Goal: Task Accomplishment & Management: Use online tool/utility

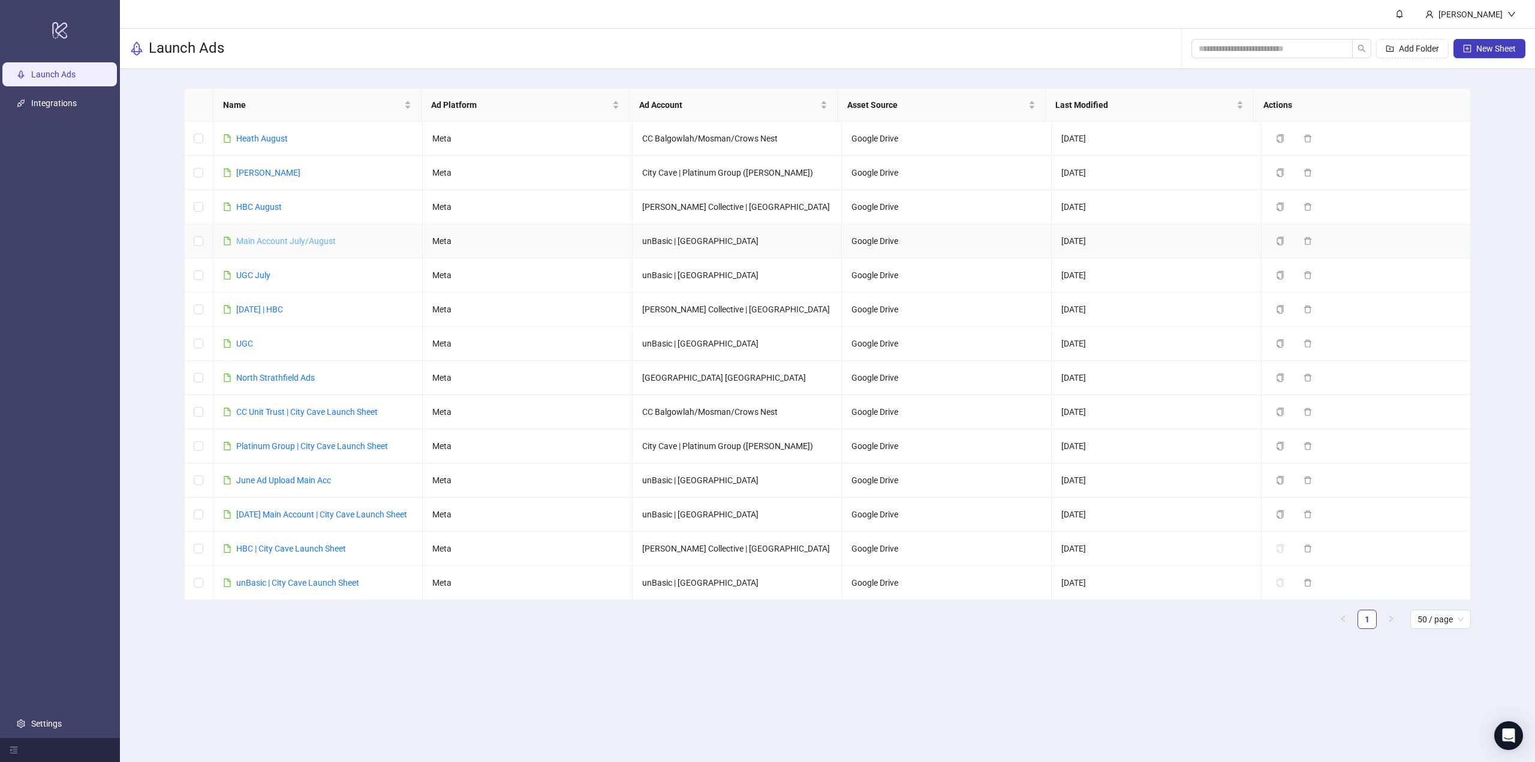
click at [263, 240] on link "Main Account July/August" at bounding box center [286, 241] width 100 height 10
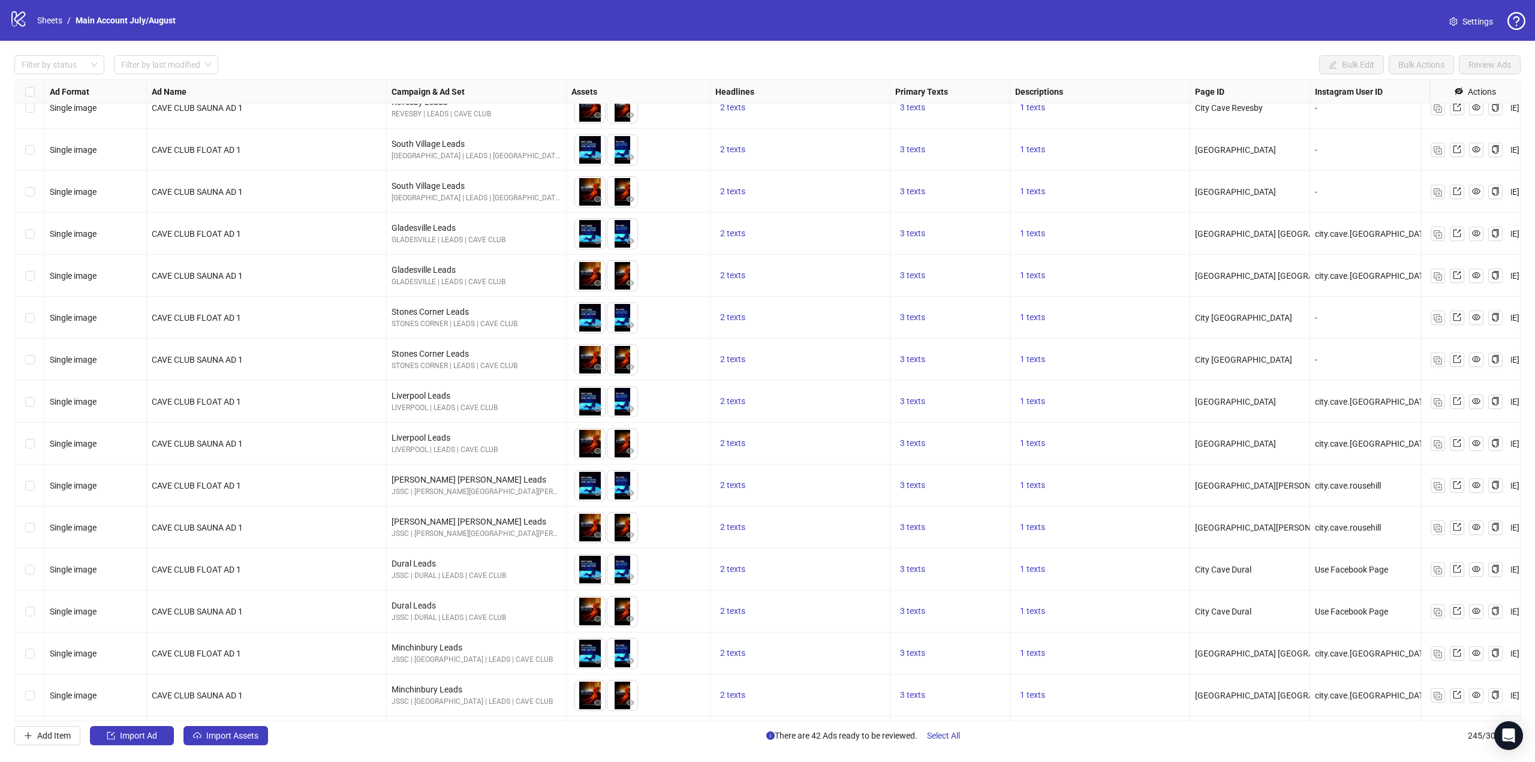
scroll to position [9677, 0]
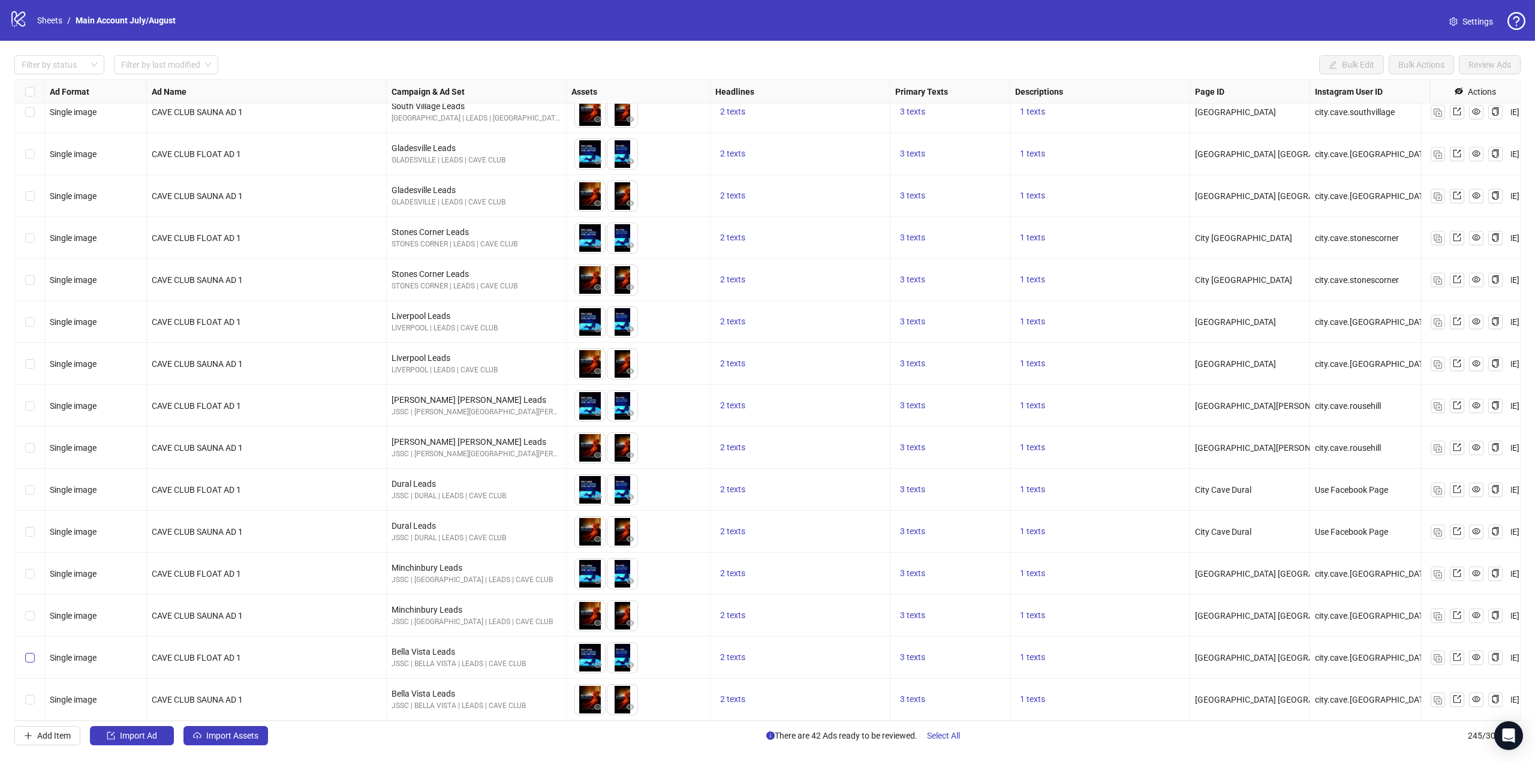
click at [28, 655] on label "Select row 244" at bounding box center [30, 657] width 10 height 13
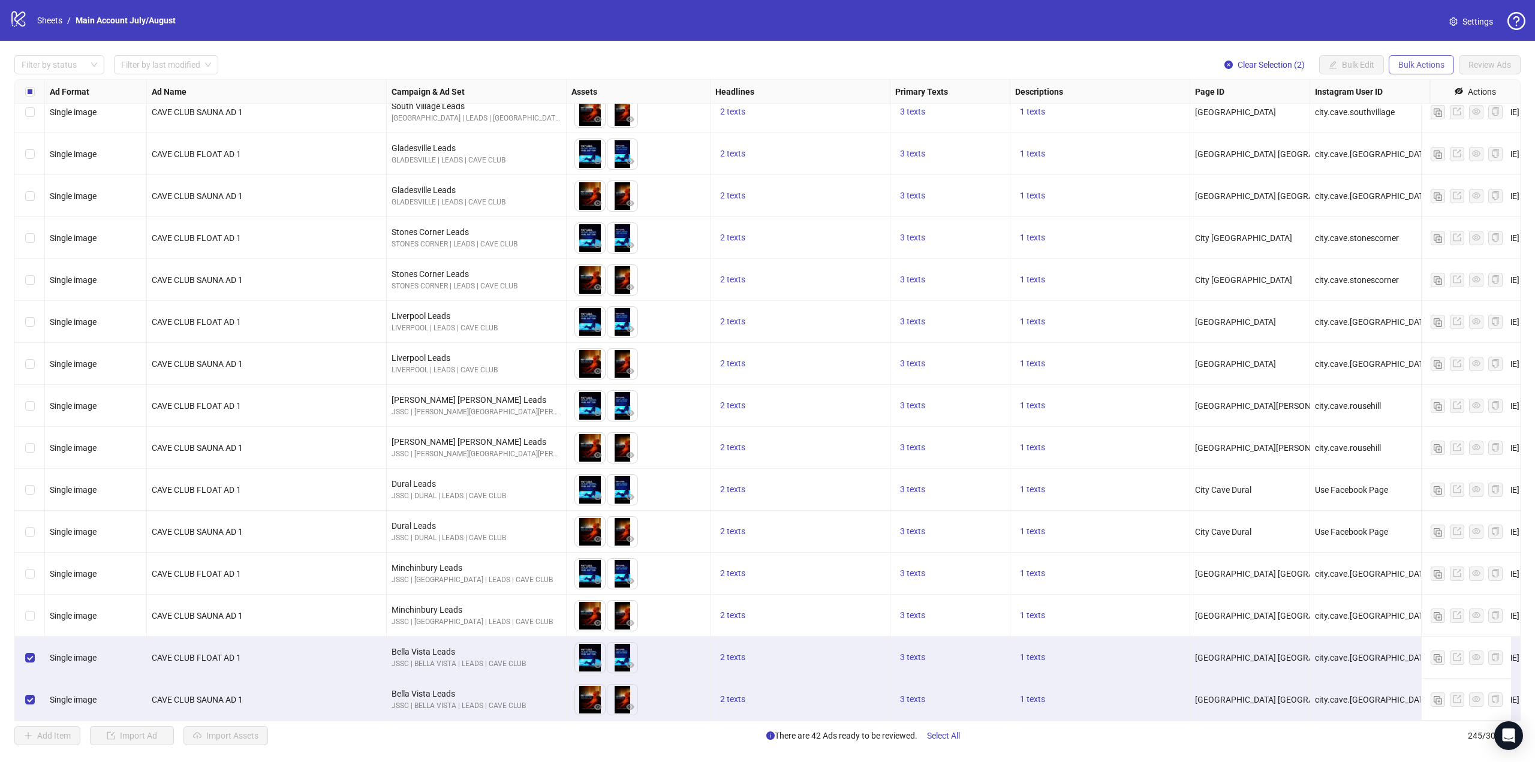
click at [1420, 70] on span "Bulk Actions" at bounding box center [1422, 65] width 46 height 10
click at [1432, 144] on span "Copy to another sheet" at bounding box center [1438, 146] width 82 height 13
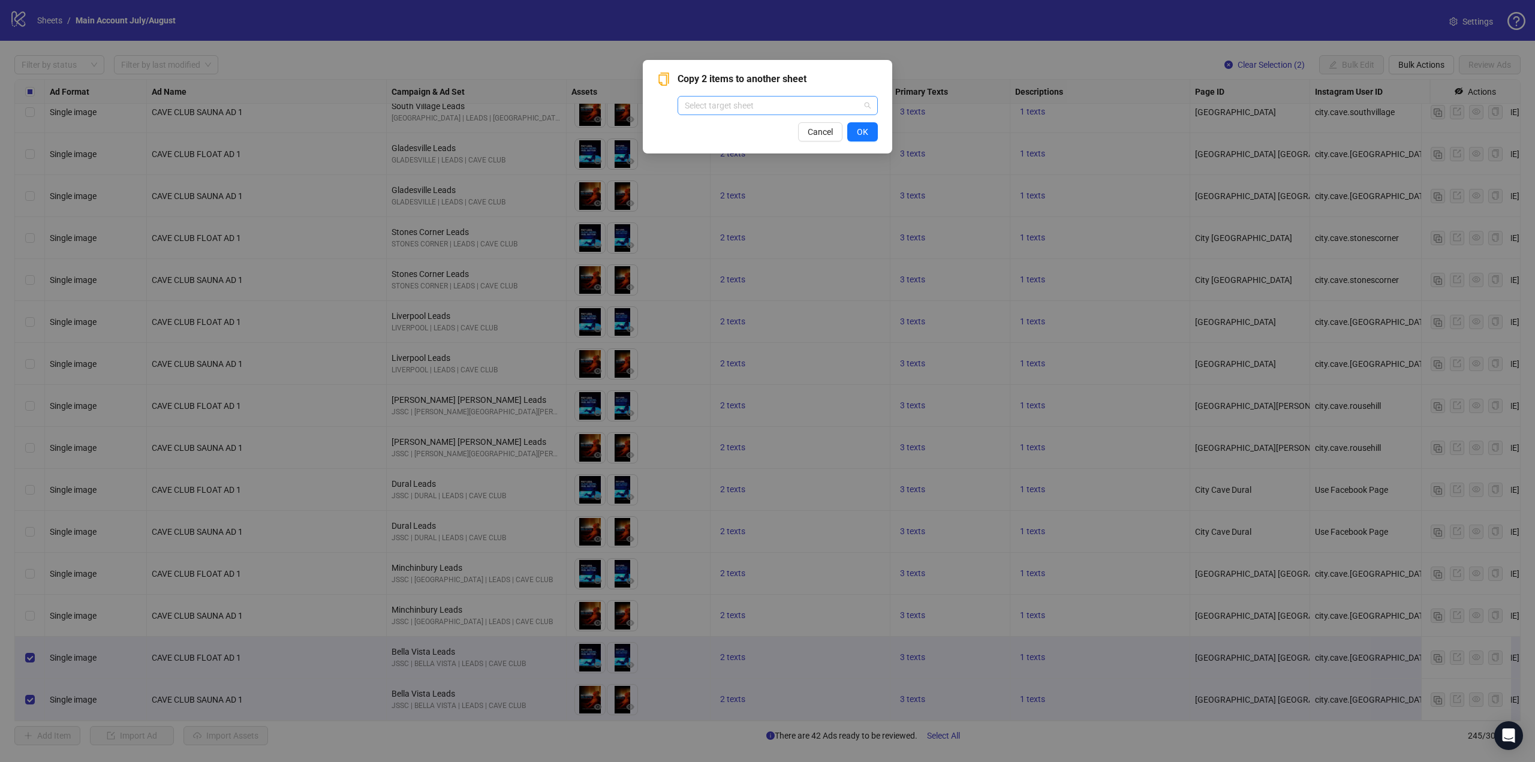
click at [759, 110] on input "search" at bounding box center [772, 106] width 175 height 18
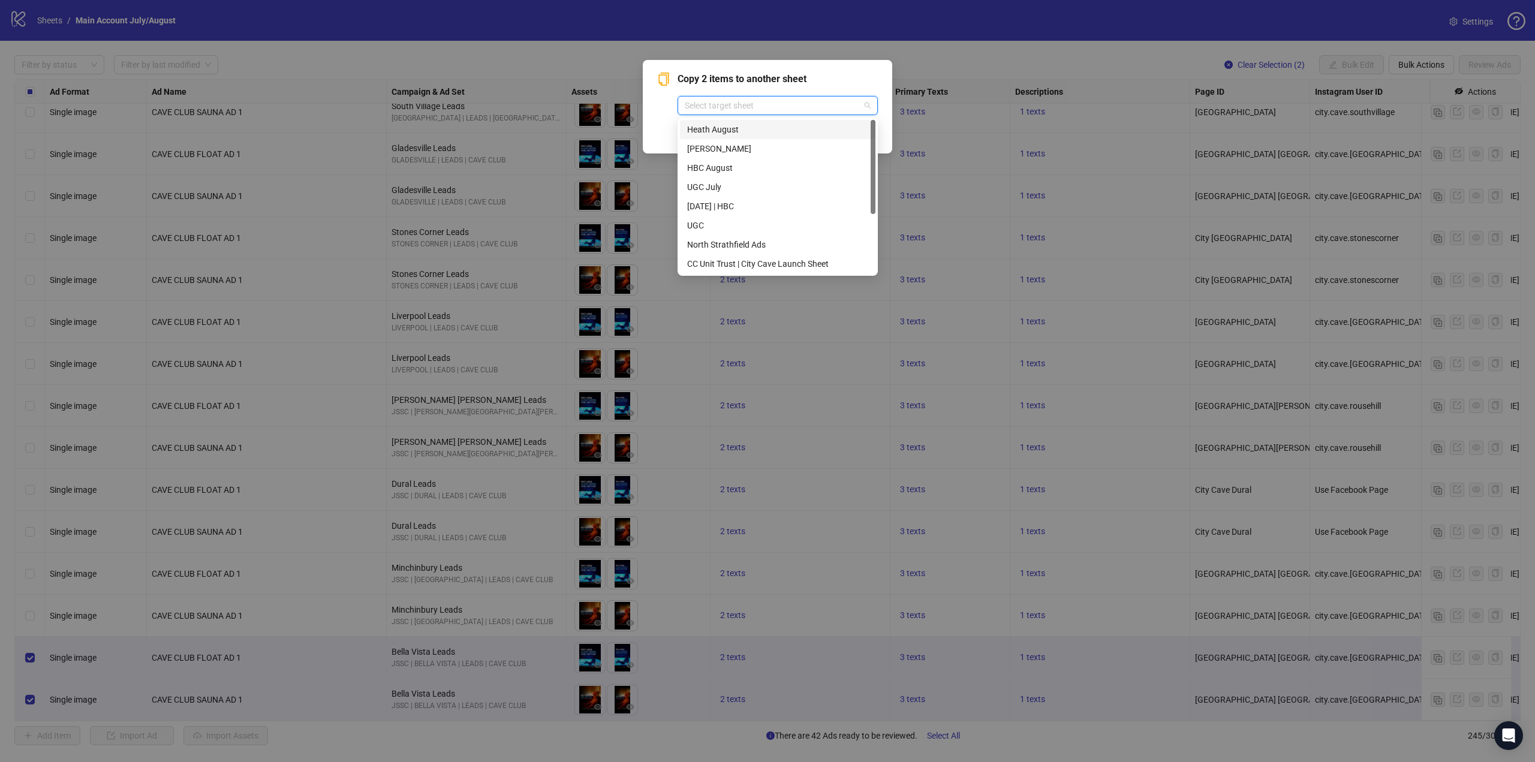
click at [781, 127] on div "Heath August" at bounding box center [777, 129] width 181 height 13
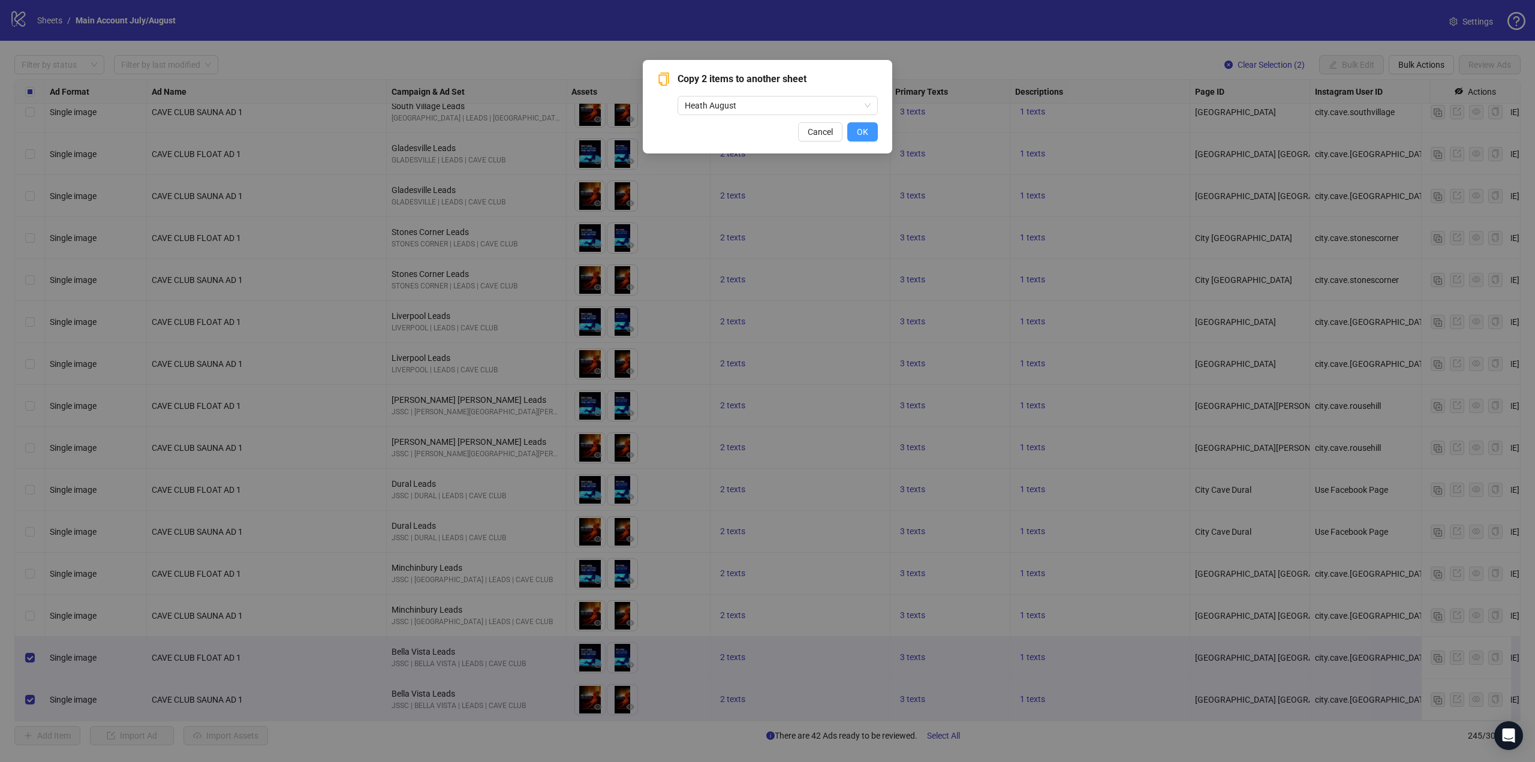
click at [868, 129] on span "OK" at bounding box center [862, 132] width 11 height 10
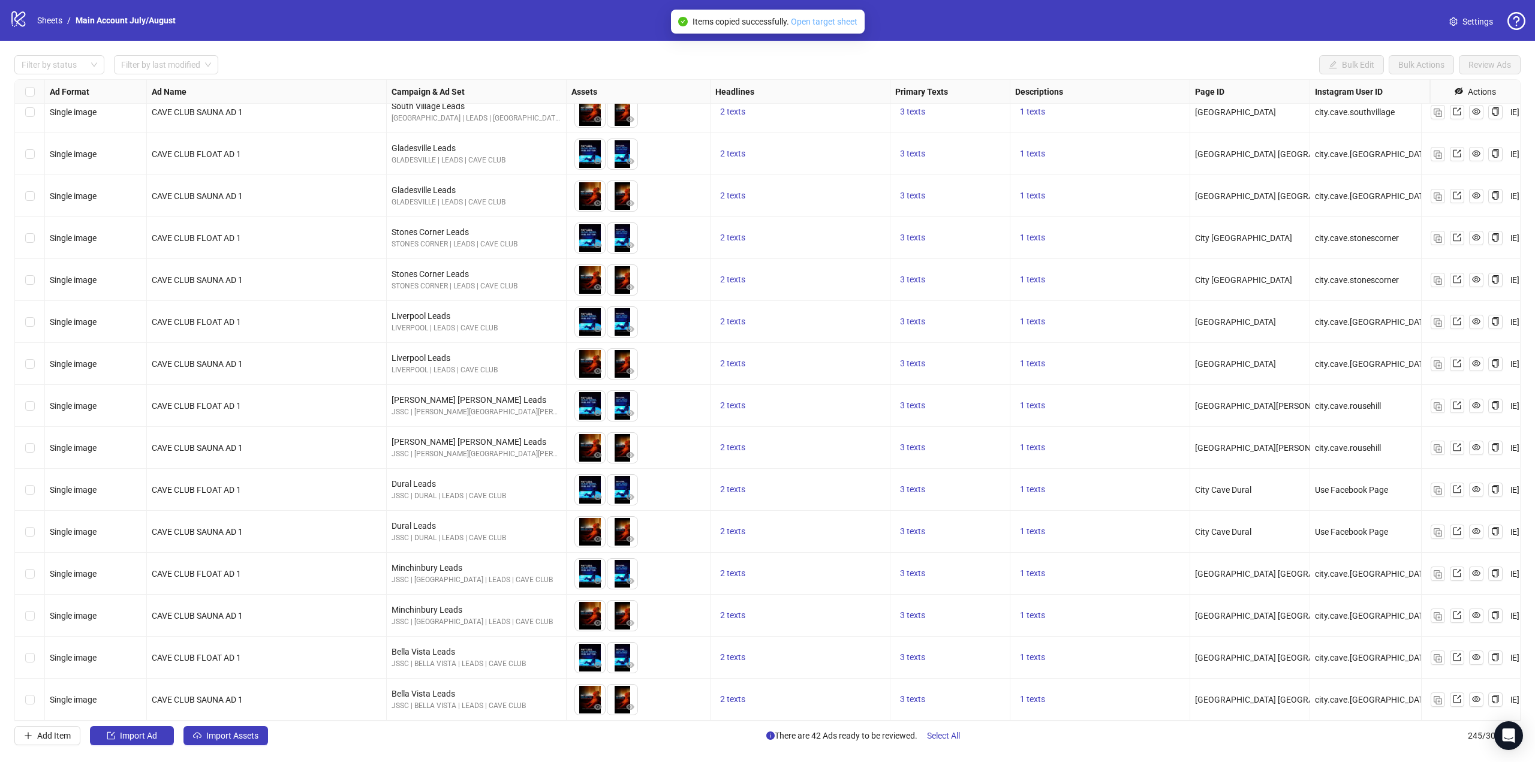
click at [828, 21] on link "Open target sheet" at bounding box center [824, 22] width 67 height 10
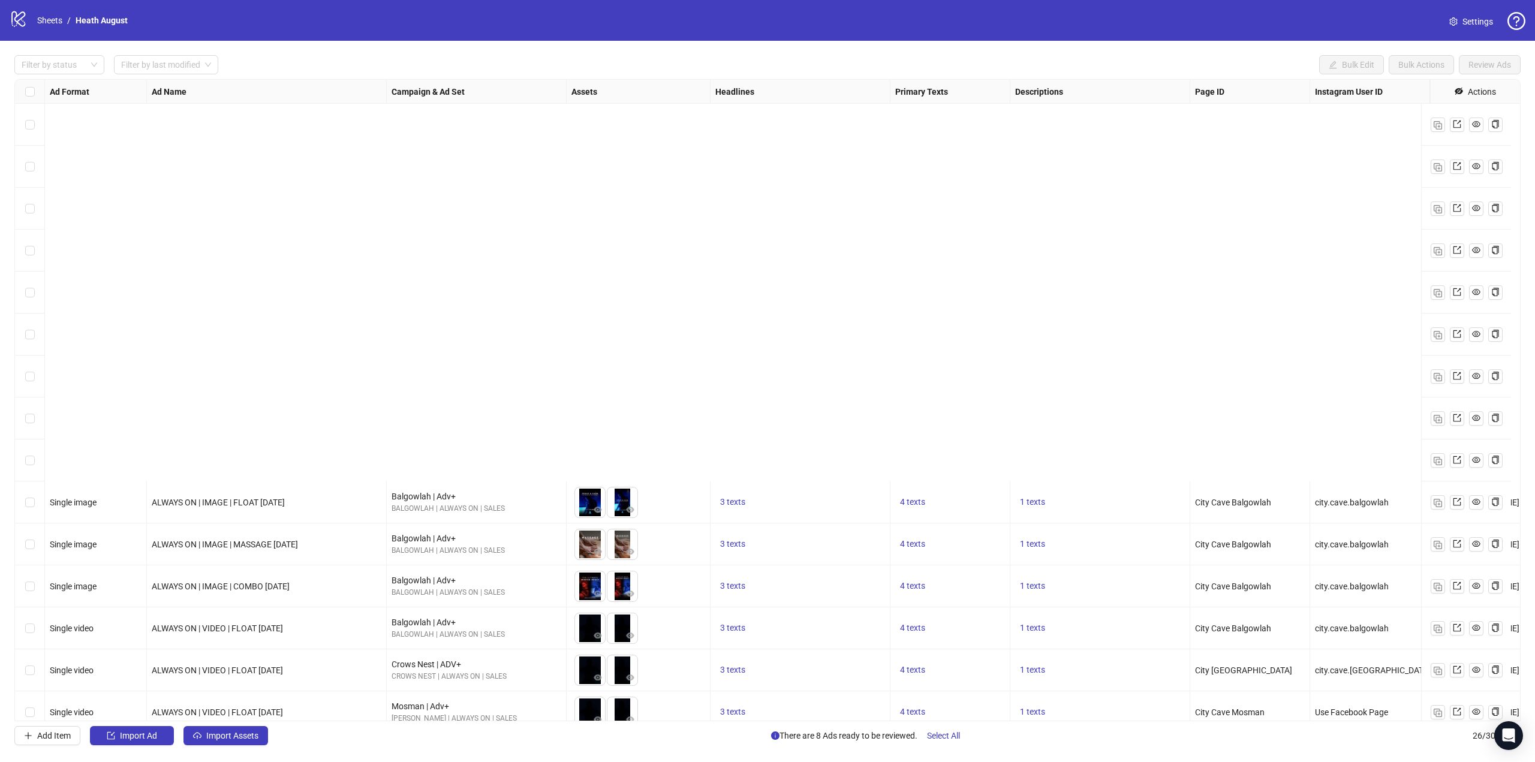
scroll to position [483, 0]
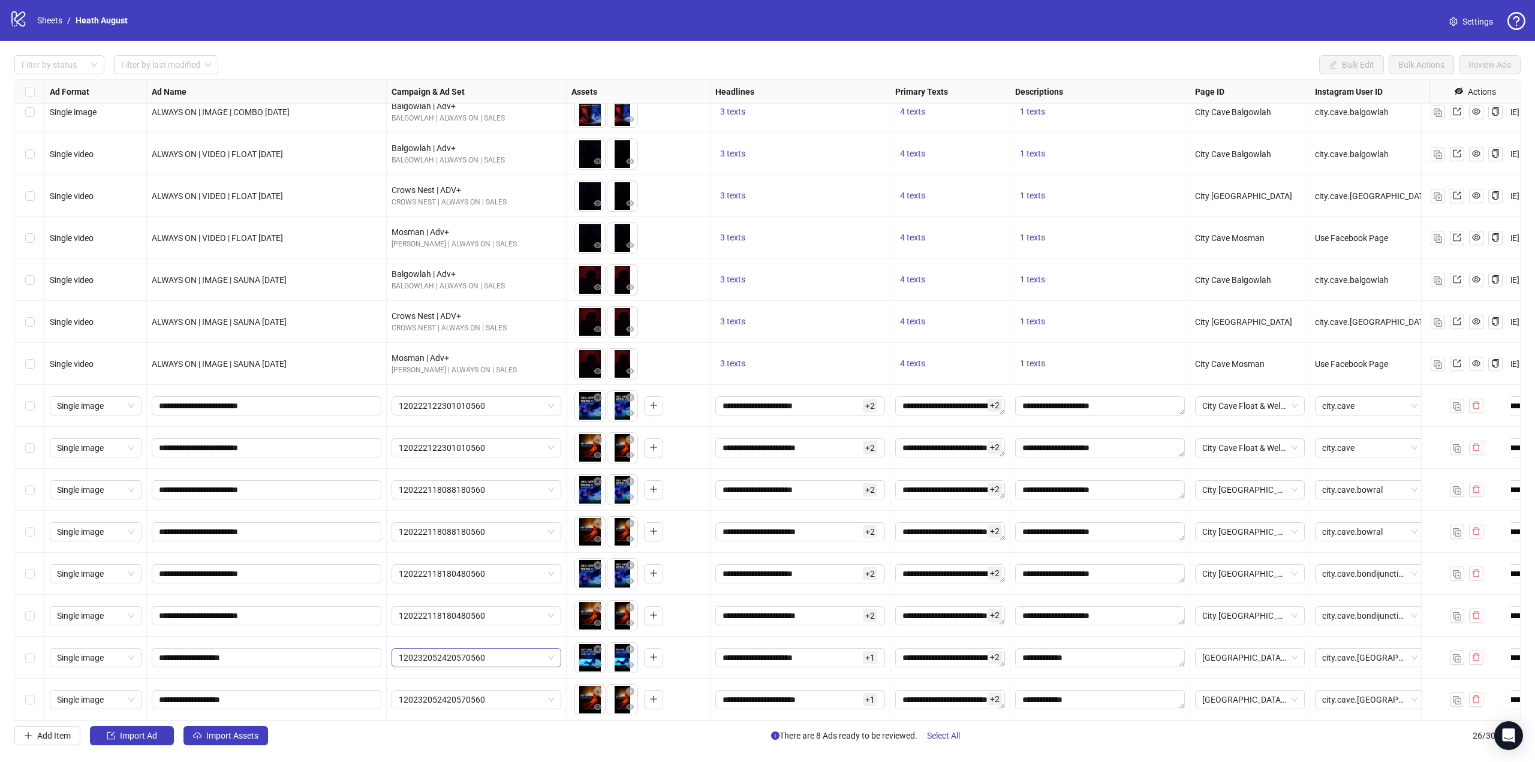
click at [503, 649] on span "120232052420570560" at bounding box center [476, 658] width 155 height 18
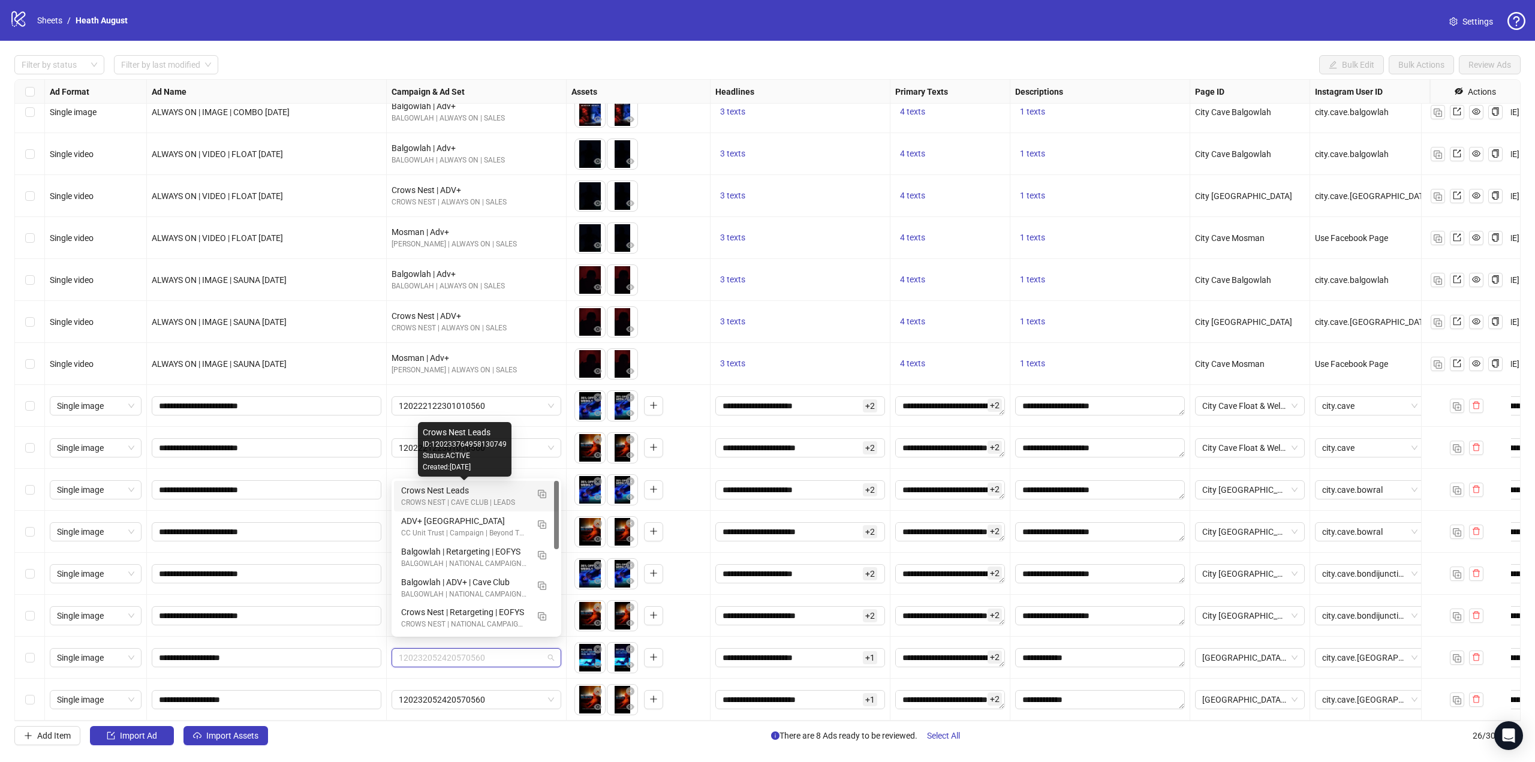
click at [468, 489] on div "Crows Nest Leads" at bounding box center [464, 490] width 127 height 13
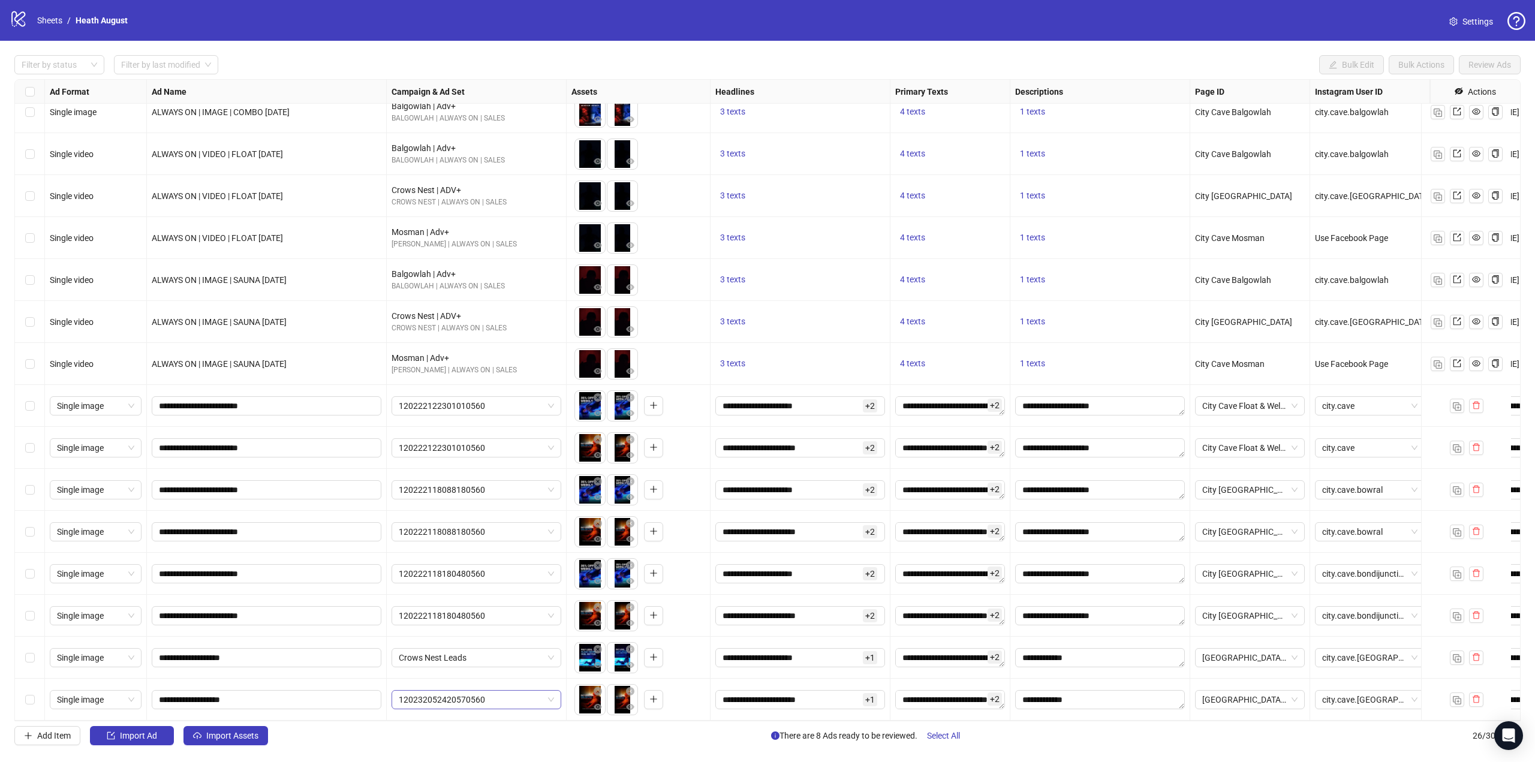
click at [497, 690] on div "120232052420570560" at bounding box center [477, 699] width 170 height 19
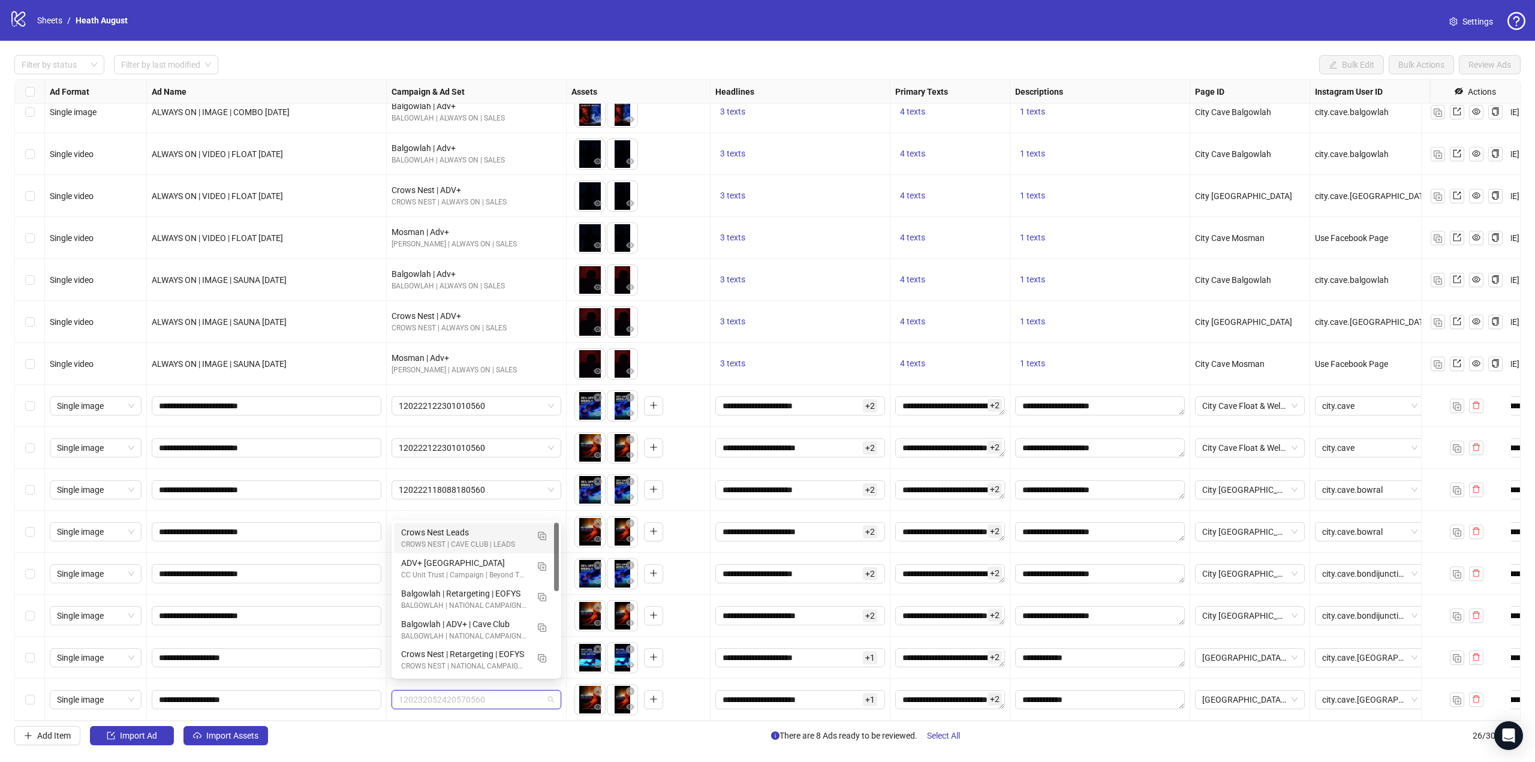
click at [489, 532] on div "Crows Nest Leads" at bounding box center [464, 532] width 127 height 13
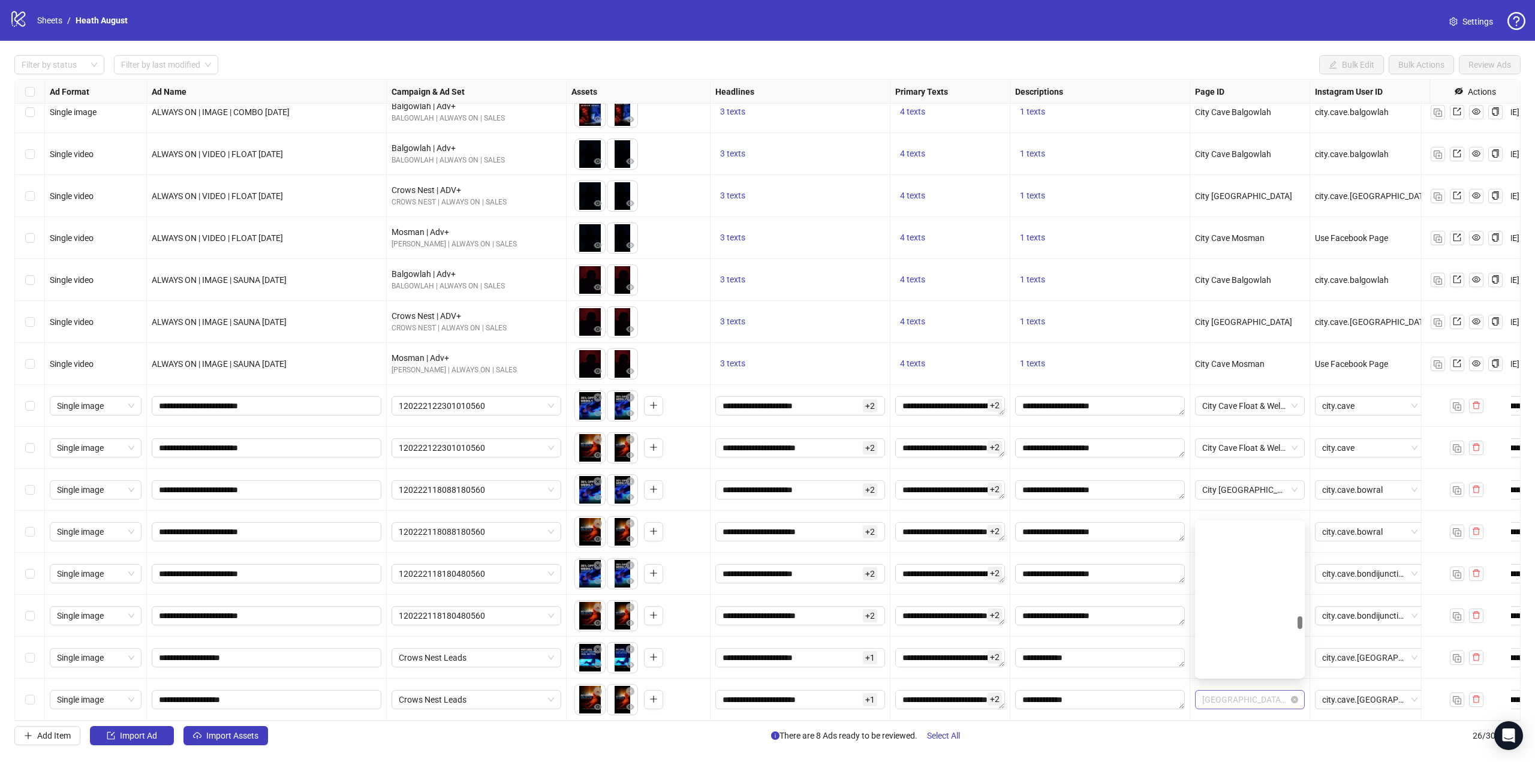
click at [1249, 691] on span "[GEOGRAPHIC_DATA] [GEOGRAPHIC_DATA]" at bounding box center [1249, 700] width 95 height 18
type input "**"
click at [1250, 659] on span "City Cave Crows Nest" at bounding box center [1250, 653] width 91 height 13
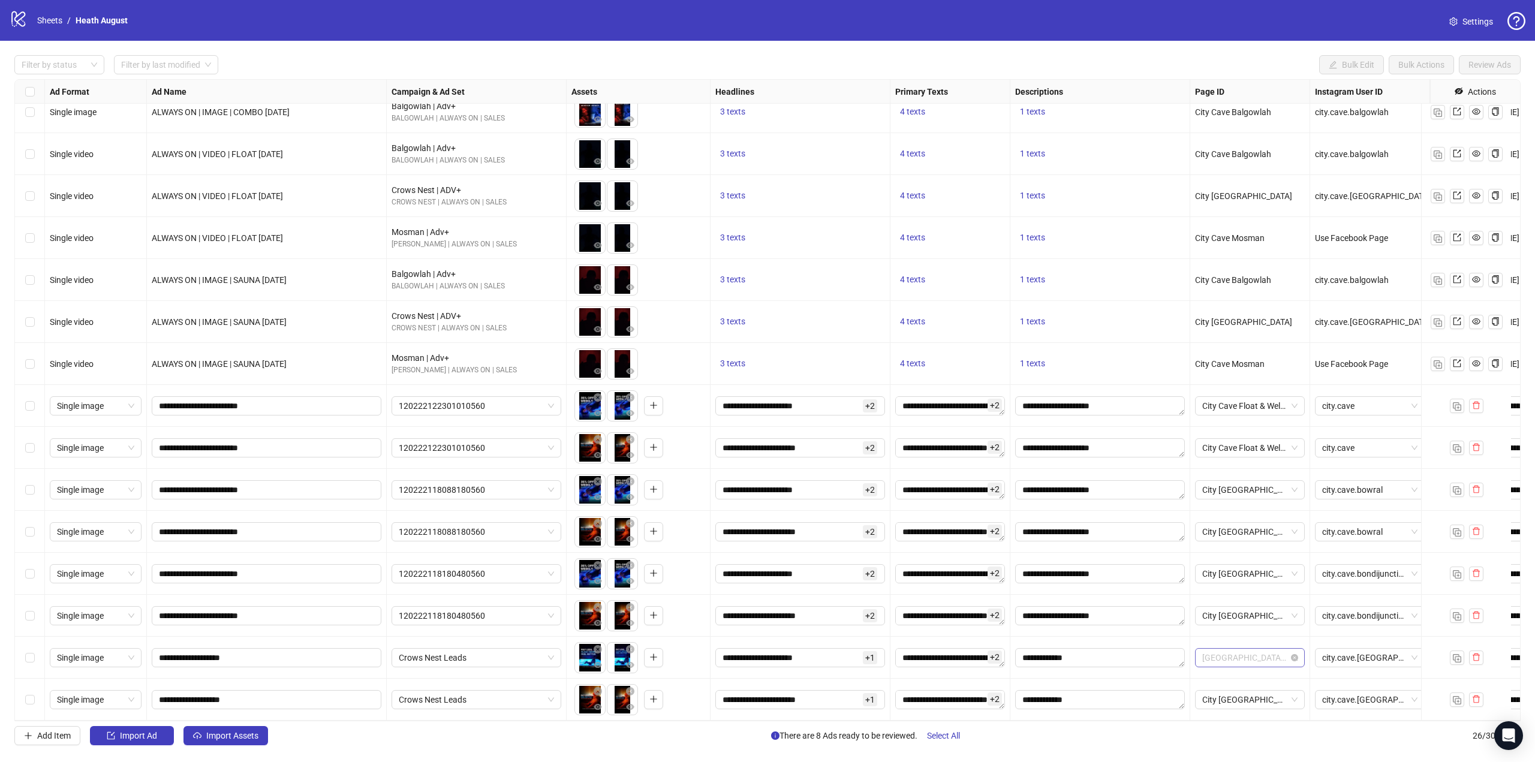
click at [1252, 651] on span "[GEOGRAPHIC_DATA] [GEOGRAPHIC_DATA]" at bounding box center [1249, 658] width 95 height 18
type input "**"
click at [1266, 620] on span "102703638752904" at bounding box center [1250, 624] width 91 height 13
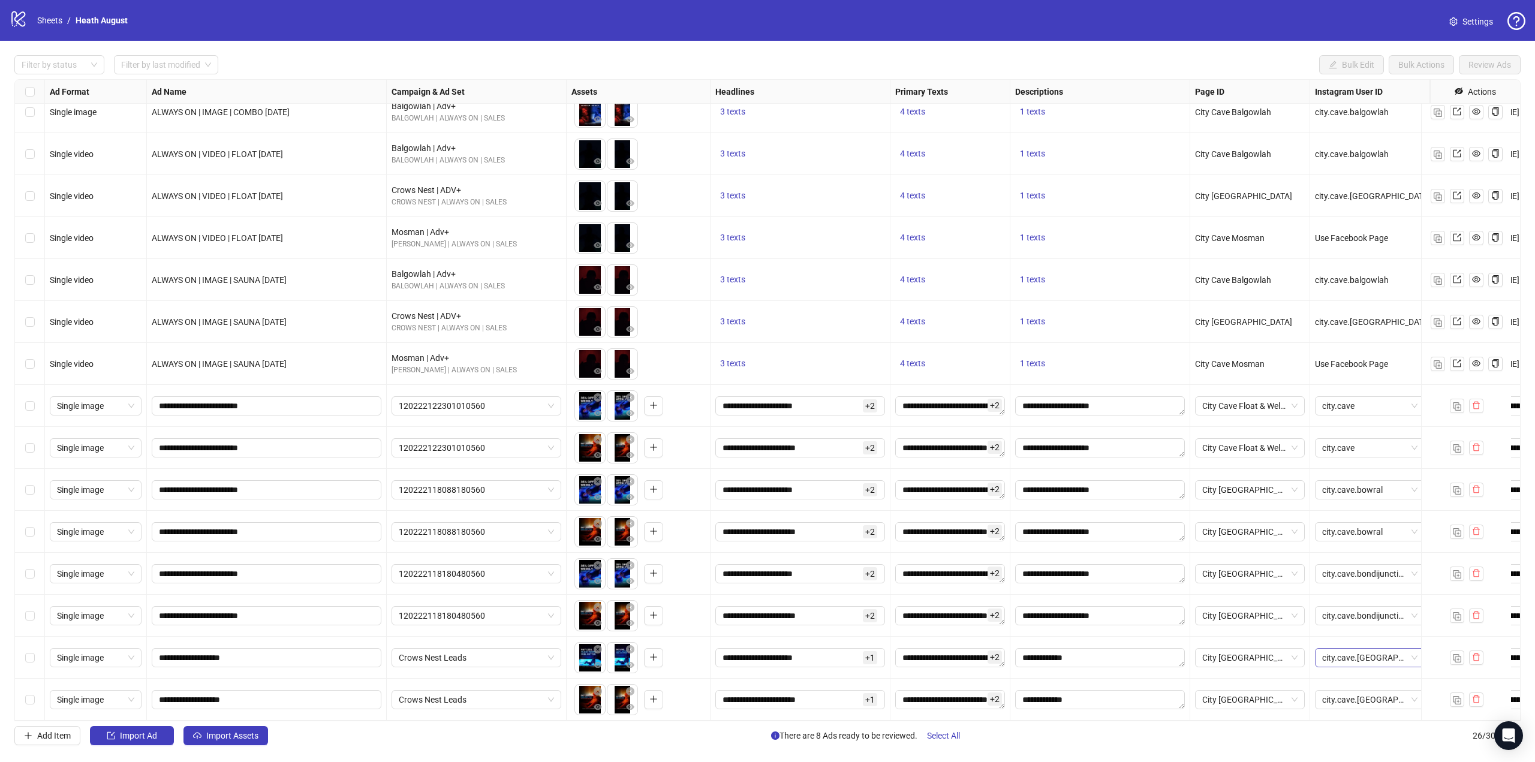
click at [1376, 649] on span "city.cave.[GEOGRAPHIC_DATA]" at bounding box center [1369, 658] width 95 height 18
click at [1368, 700] on div "city.cave.[GEOGRAPHIC_DATA]" at bounding box center [1370, 699] width 110 height 19
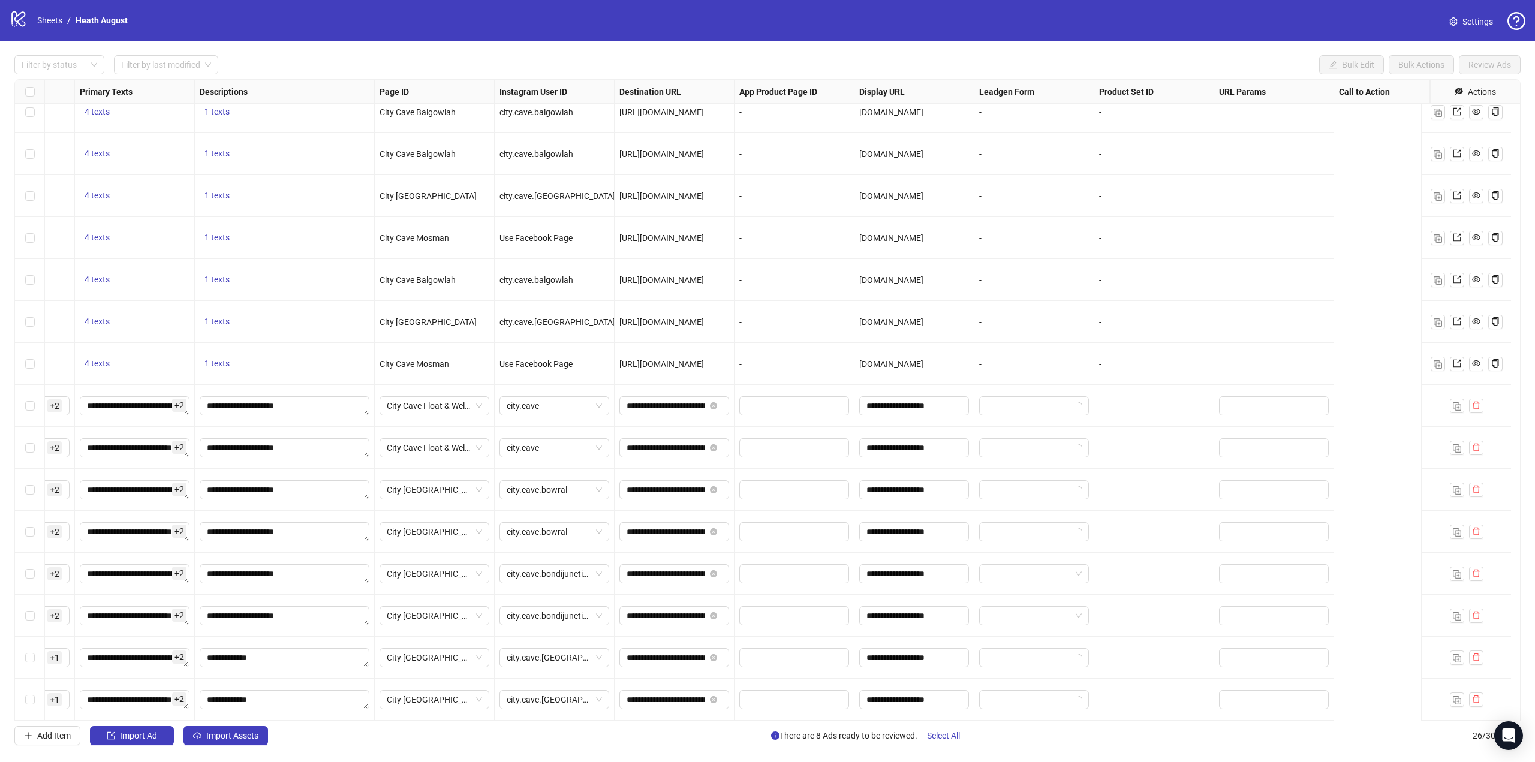
scroll to position [483, 0]
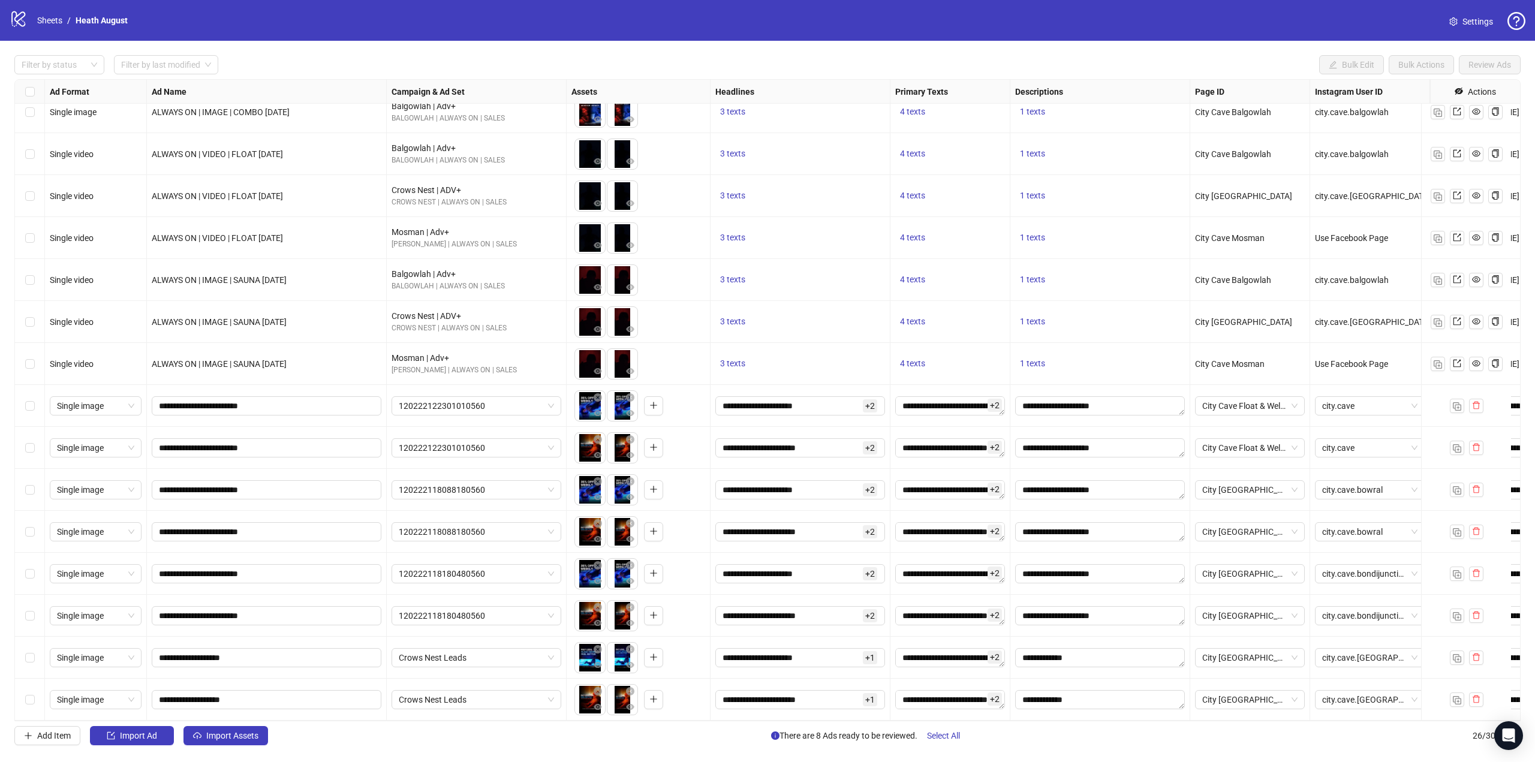
click at [39, 656] on div "Select row 25" at bounding box center [30, 658] width 30 height 42
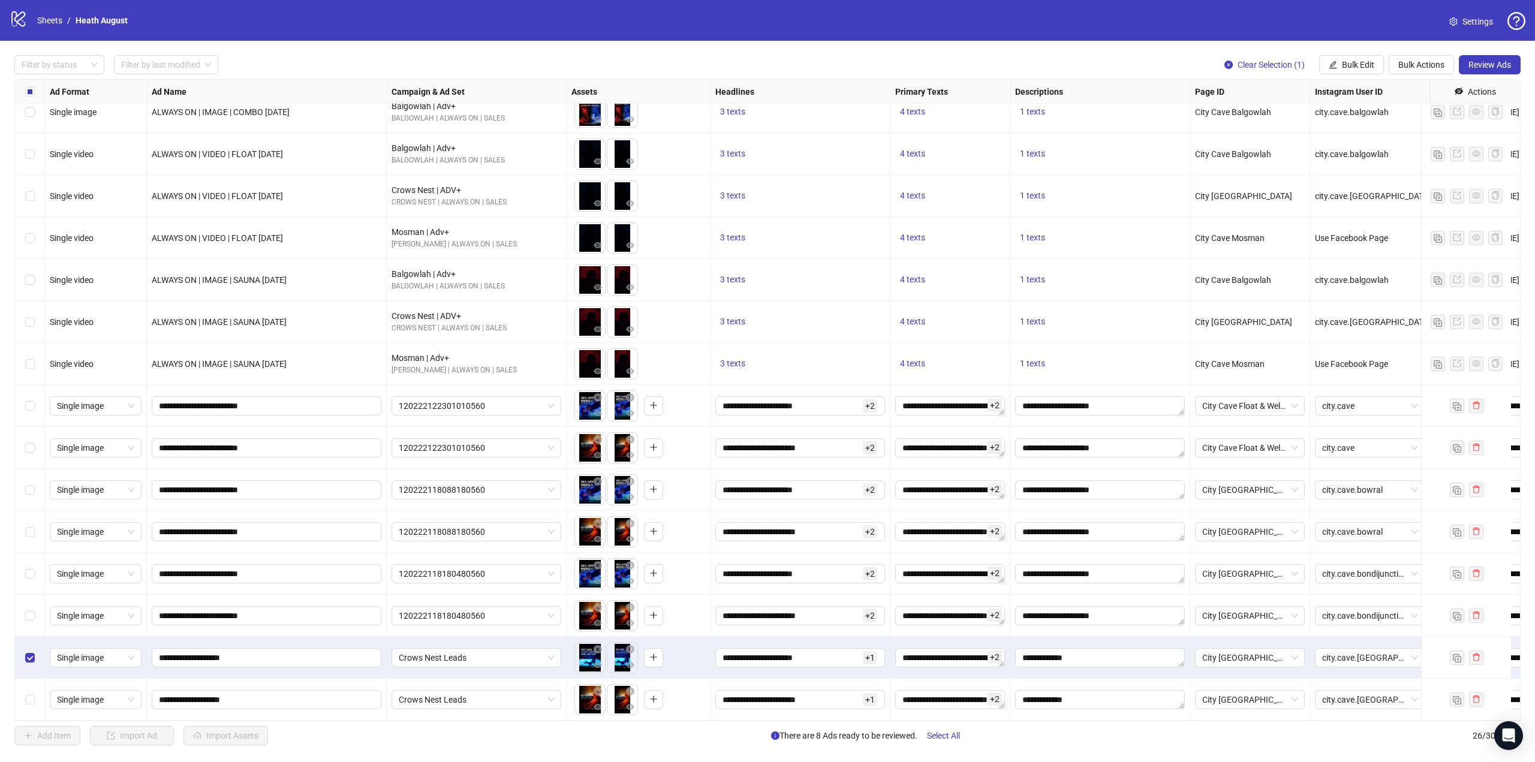
click at [35, 679] on div "Select row 26" at bounding box center [30, 700] width 30 height 42
click at [1480, 66] on span "Review Ads" at bounding box center [1490, 65] width 43 height 10
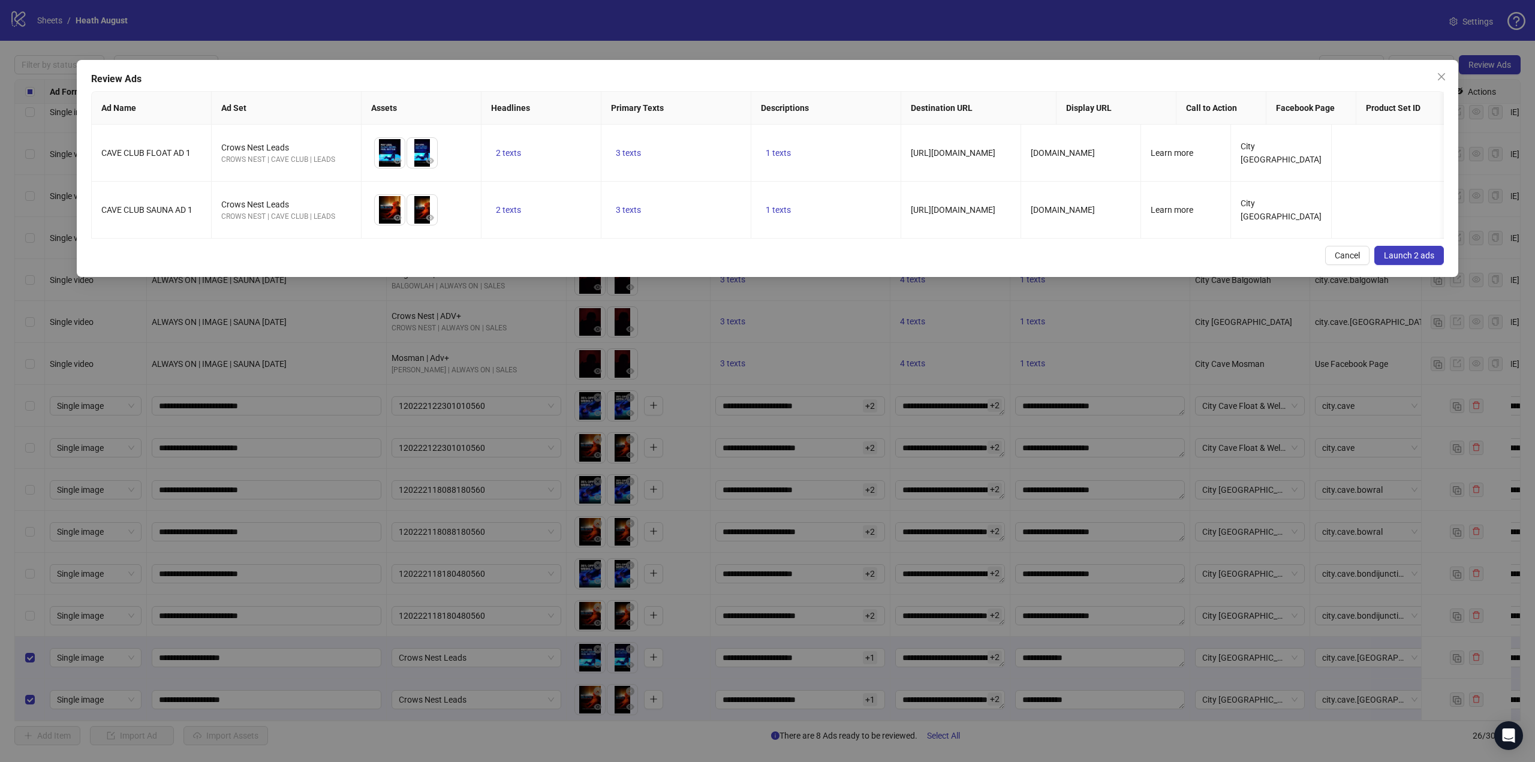
click at [1412, 260] on span "Launch 2 ads" at bounding box center [1409, 256] width 50 height 10
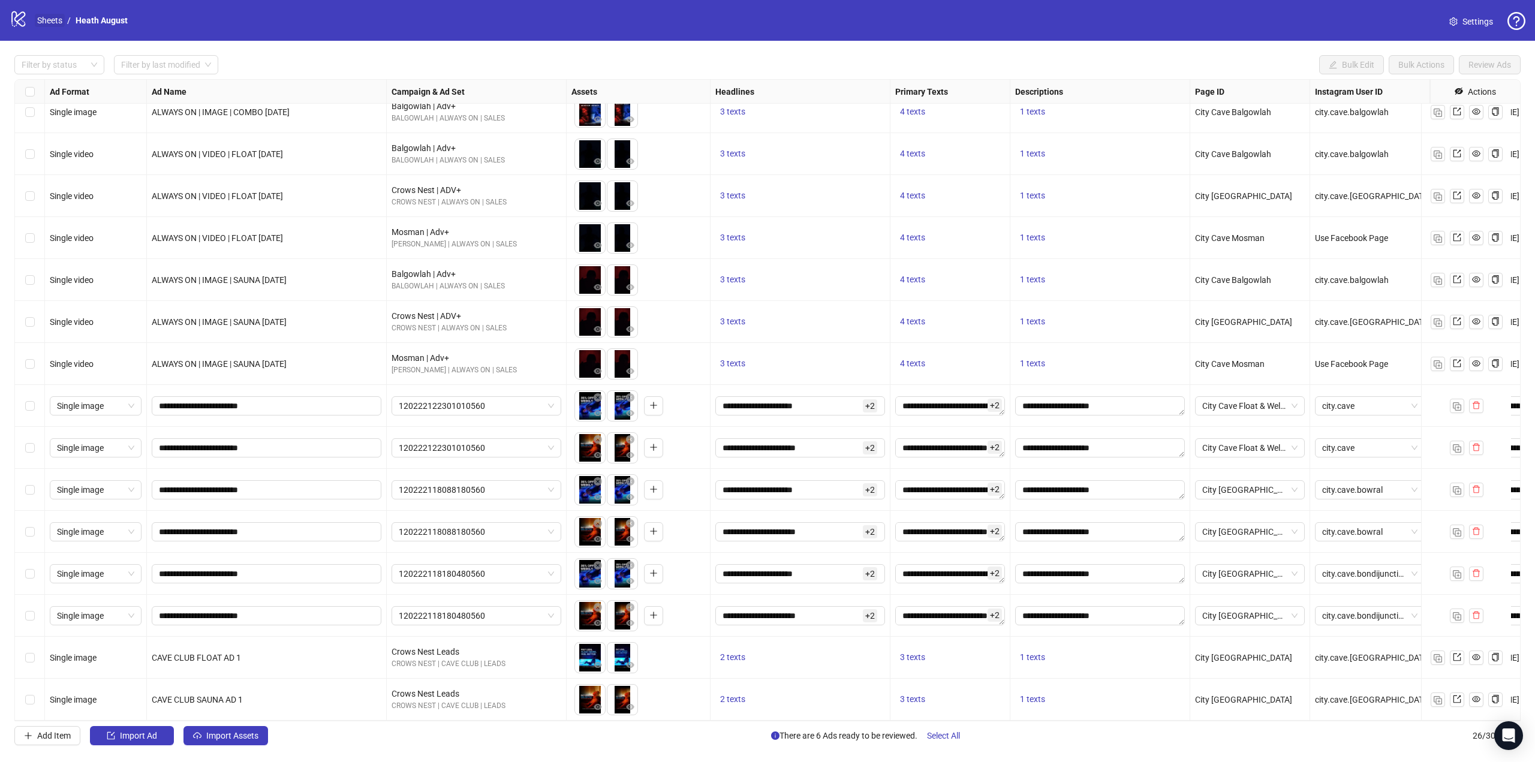
click at [56, 26] on link "Sheets" at bounding box center [50, 20] width 30 height 13
